Goal: Task Accomplishment & Management: Manage account settings

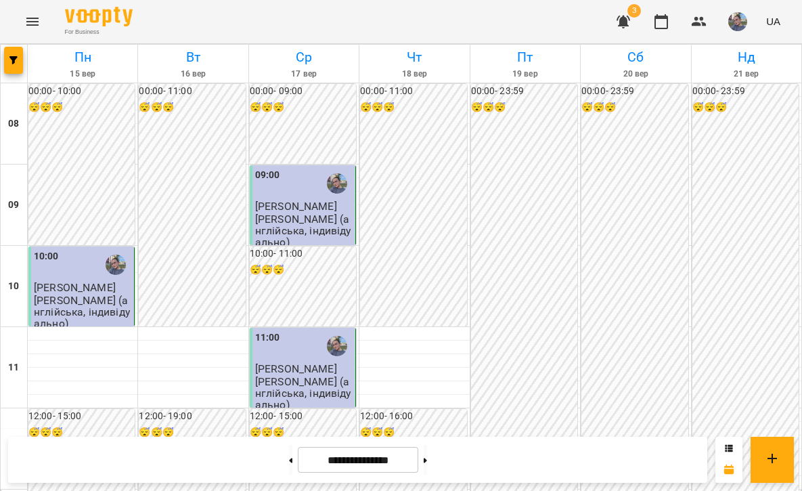
scroll to position [835, 0]
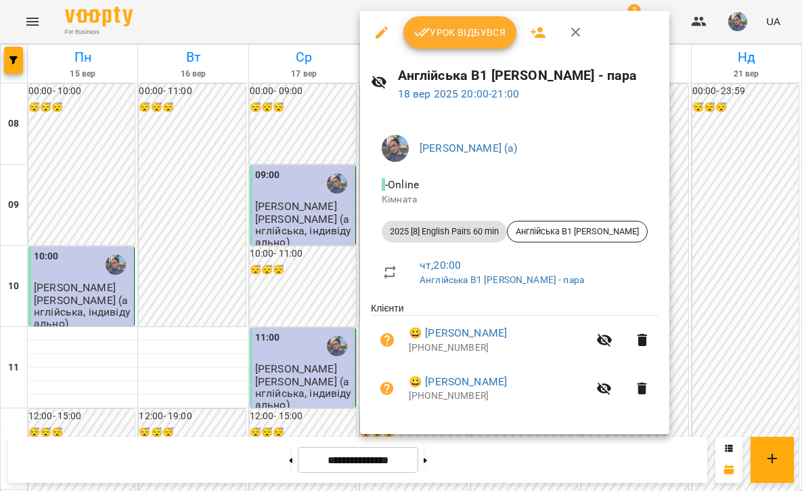
click at [435, 20] on button "Урок відбувся" at bounding box center [460, 32] width 114 height 32
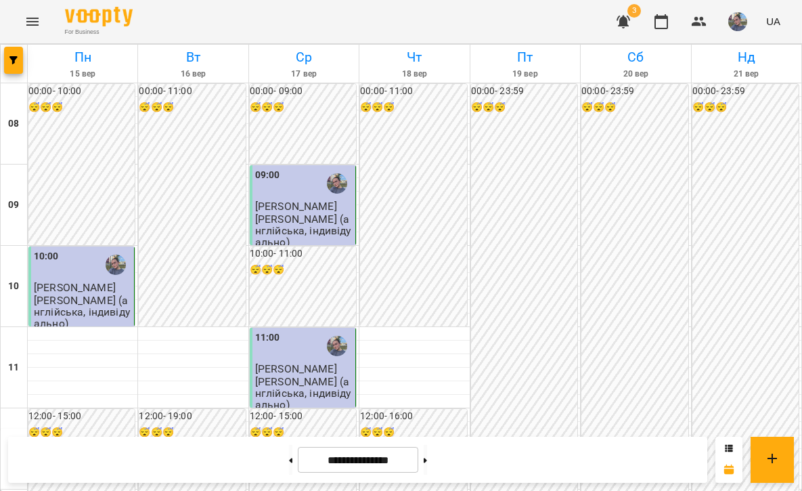
click at [737, 37] on button "button" at bounding box center [737, 21] width 35 height 35
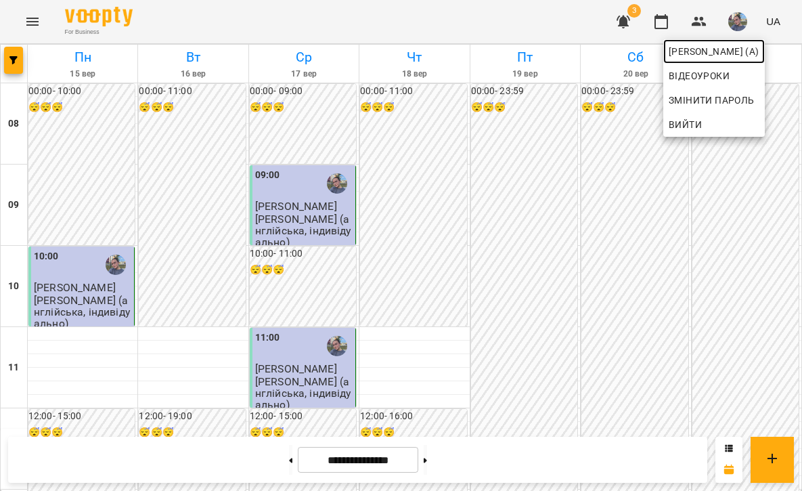
click at [699, 45] on span "[PERSON_NAME] (а)" at bounding box center [714, 51] width 91 height 16
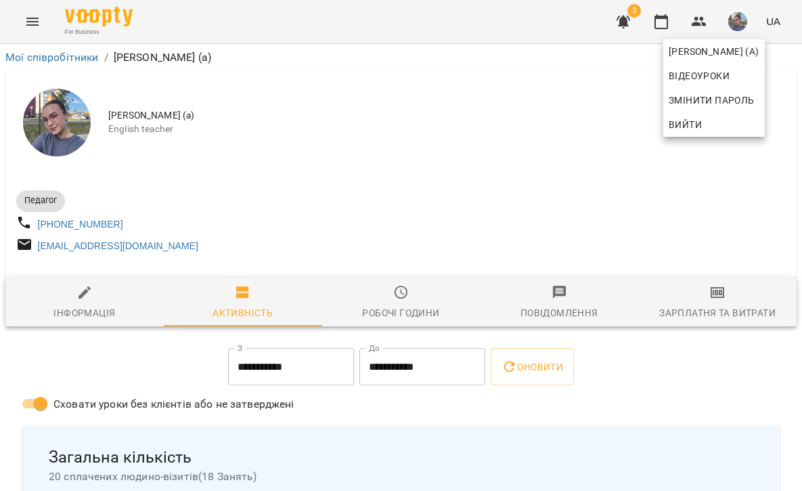
click at [317, 217] on div at bounding box center [401, 245] width 802 height 491
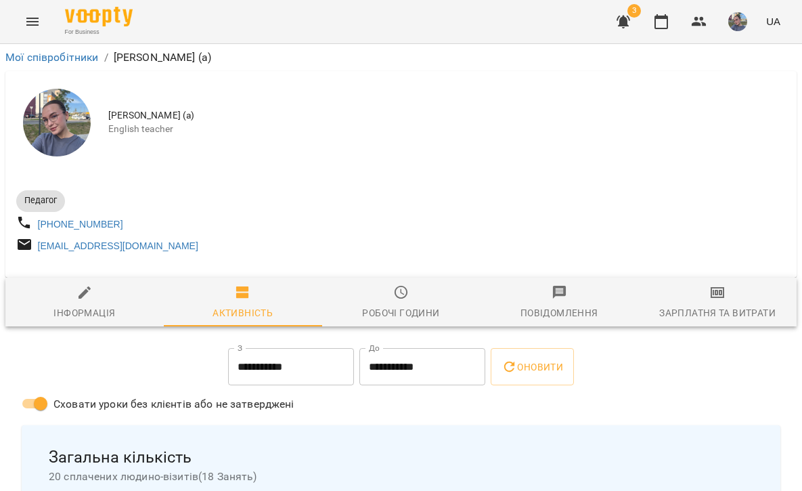
click at [734, 13] on img "button" at bounding box center [737, 21] width 19 height 19
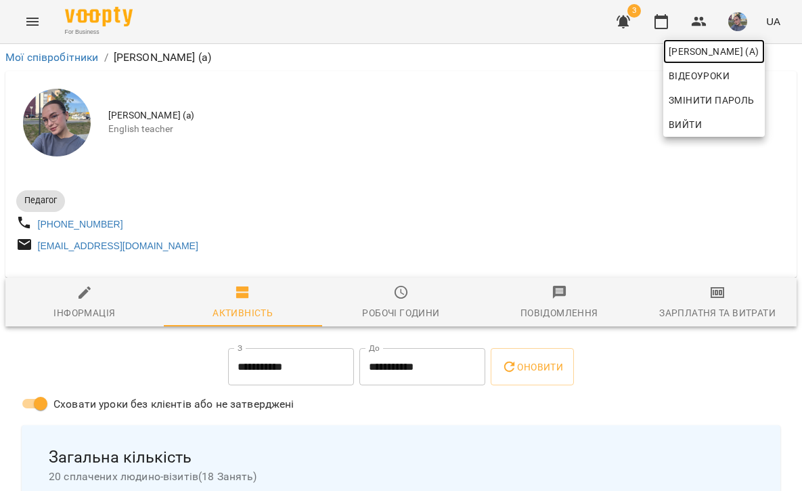
click at [670, 55] on span "[PERSON_NAME] (а)" at bounding box center [714, 51] width 91 height 16
click at [88, 16] on div at bounding box center [401, 245] width 802 height 491
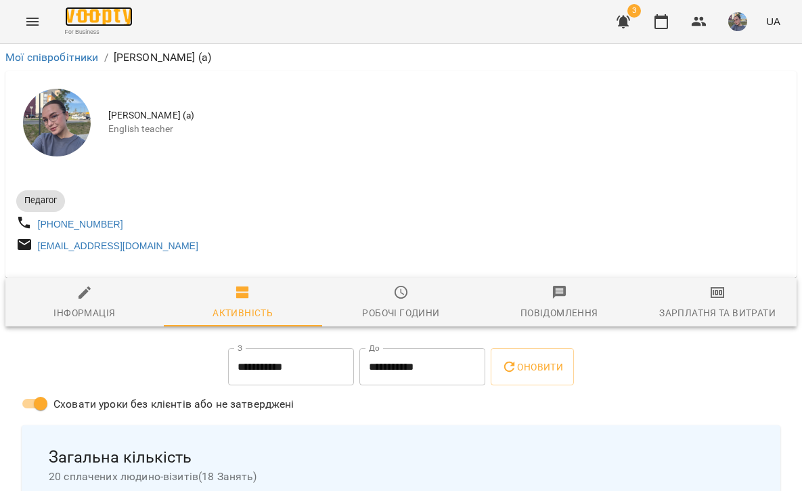
click at [76, 16] on img at bounding box center [99, 17] width 68 height 20
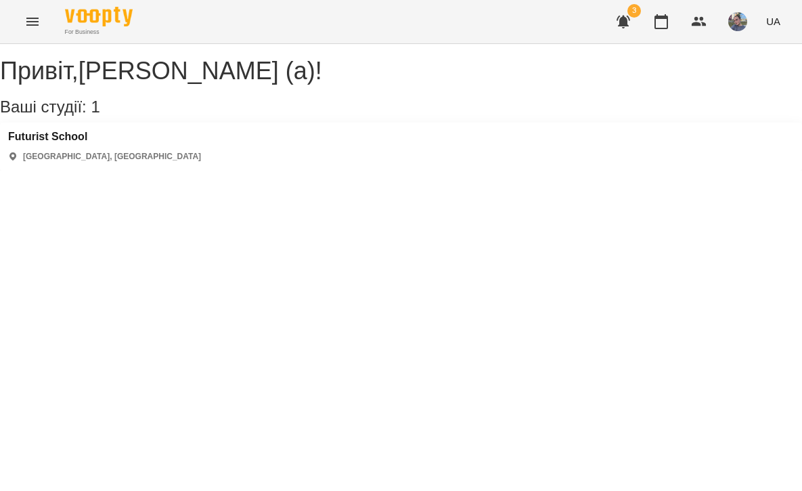
click at [62, 144] on div "[GEOGRAPHIC_DATA] [GEOGRAPHIC_DATA], [GEOGRAPHIC_DATA]" at bounding box center [401, 147] width 802 height 48
click at [62, 143] on h3 "Futurist School" at bounding box center [104, 137] width 193 height 12
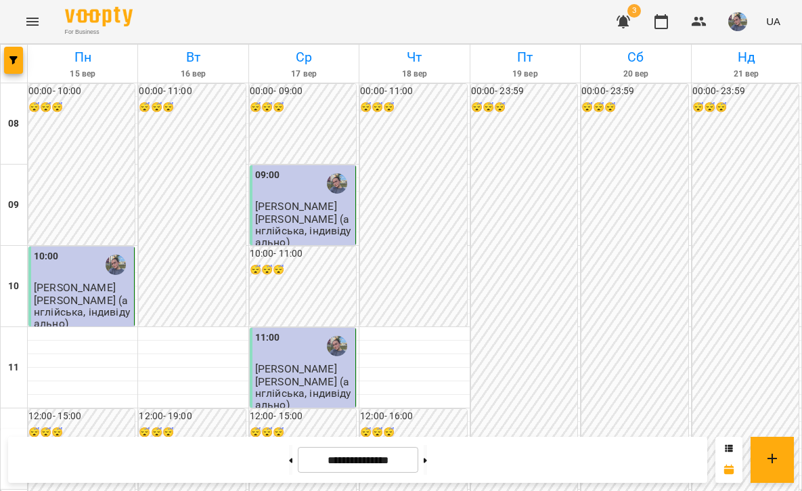
scroll to position [872, 0]
click at [427, 454] on button at bounding box center [425, 460] width 3 height 30
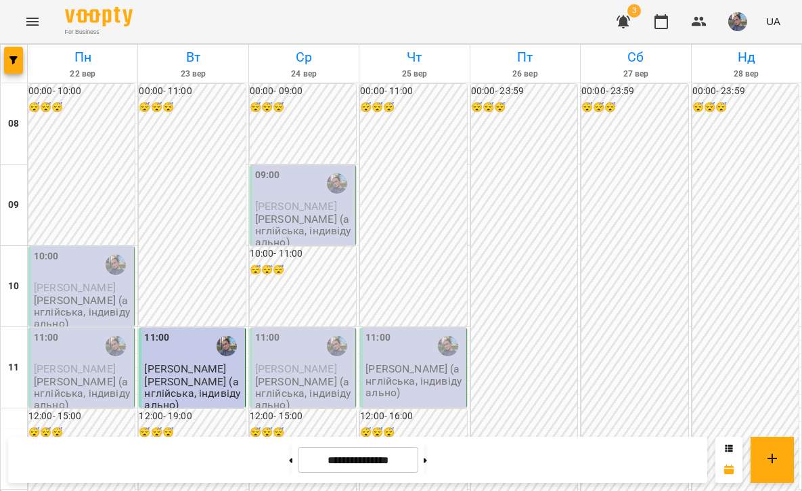
scroll to position [816, 0]
click at [427, 454] on button at bounding box center [425, 460] width 3 height 30
type input "**********"
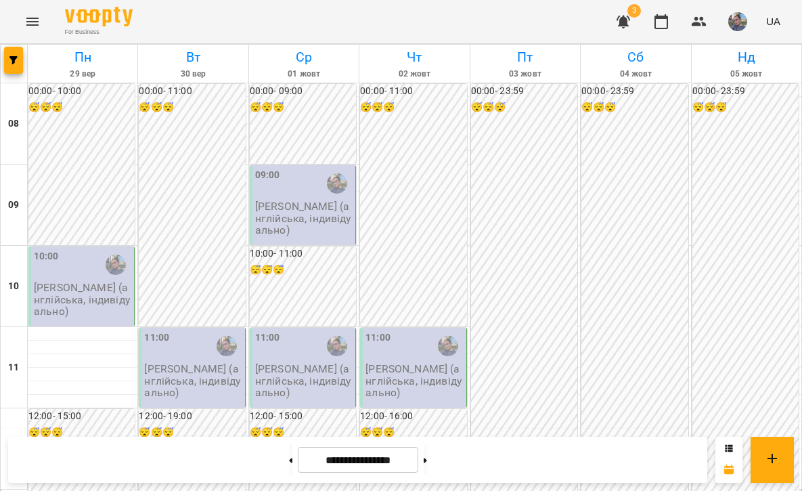
scroll to position [872, 0]
